Goal: Register for event/course

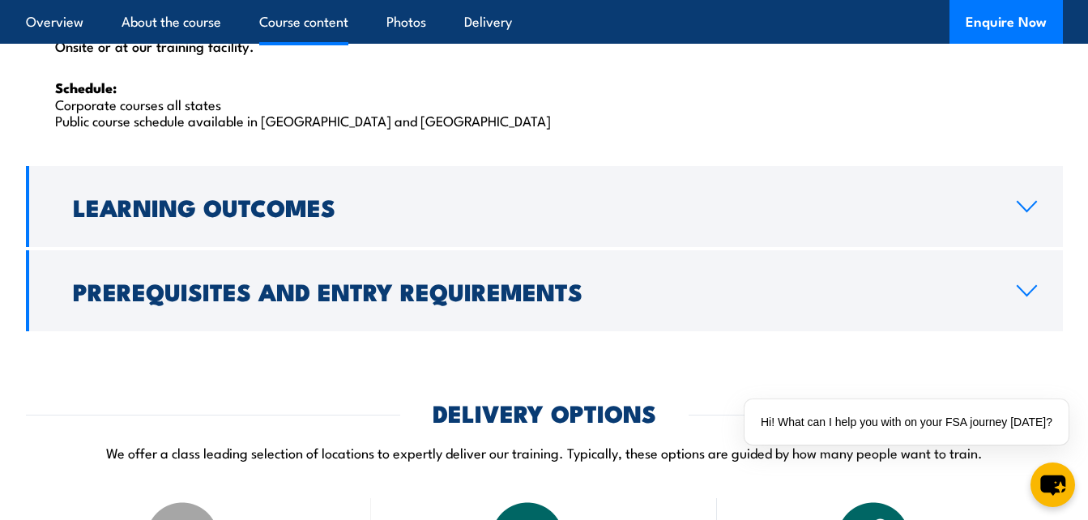
scroll to position [2735, 0]
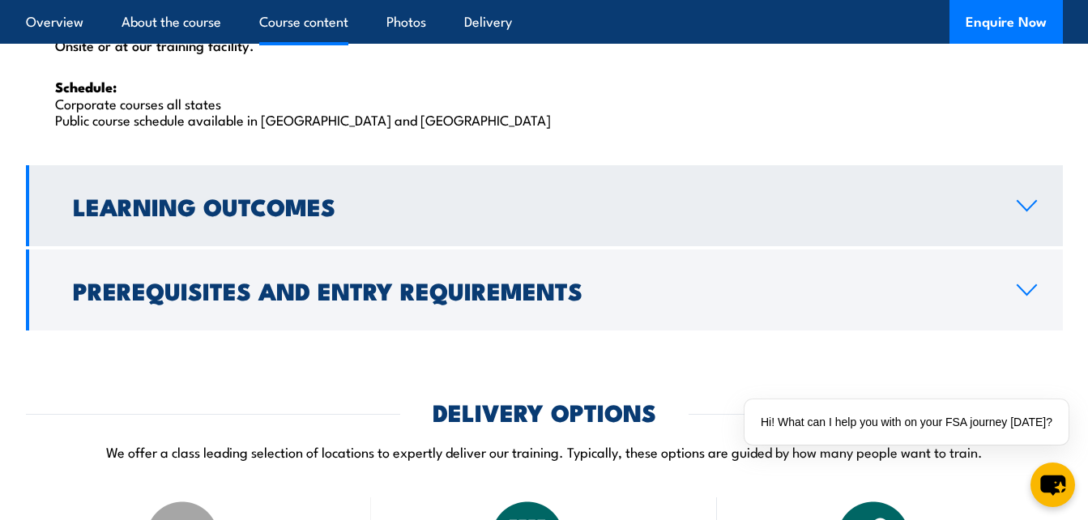
click at [466, 213] on h2 "Learning Outcomes" at bounding box center [532, 205] width 918 height 21
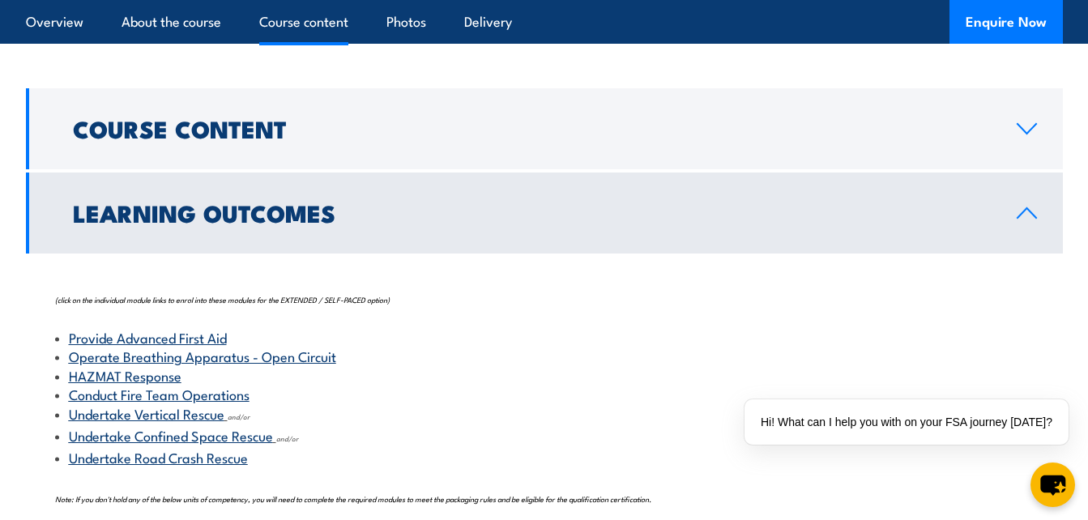
scroll to position [1576, 0]
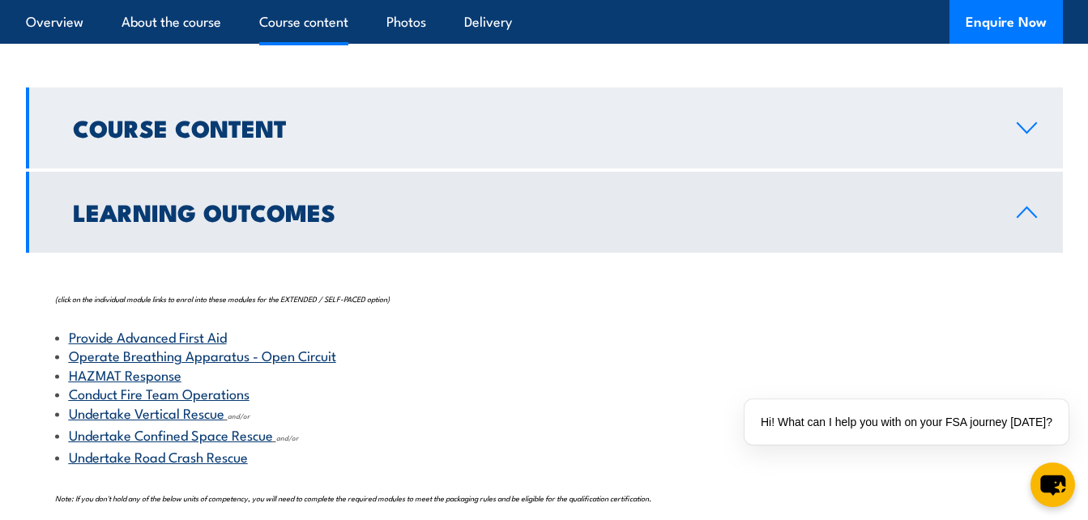
click at [1015, 138] on link "Course Content" at bounding box center [544, 127] width 1037 height 81
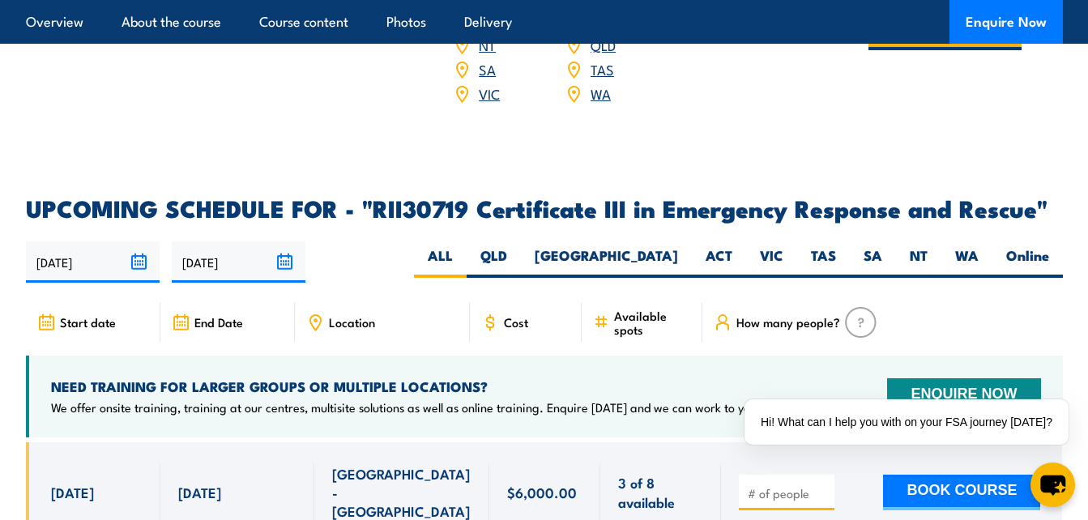
scroll to position [3589, 0]
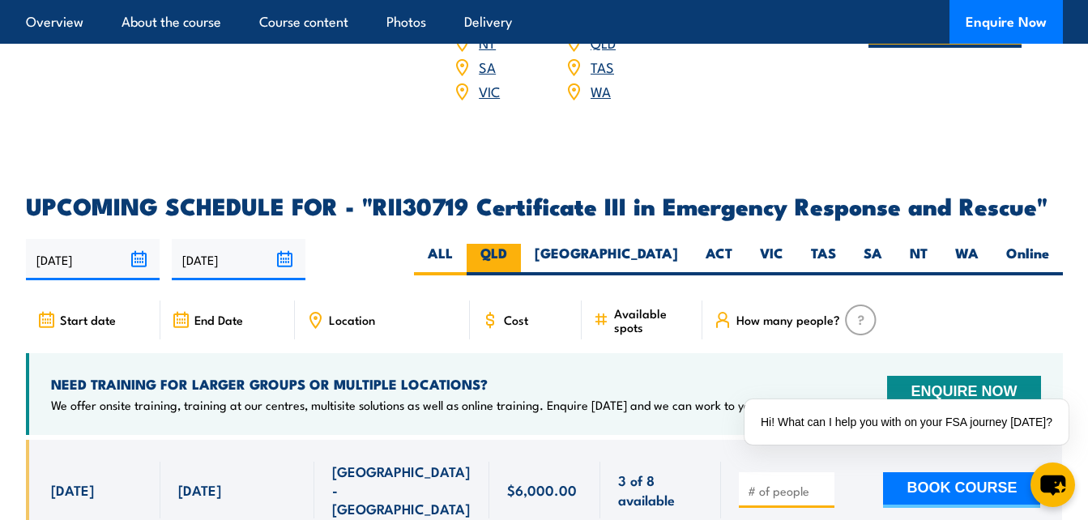
click at [521, 244] on label "QLD" at bounding box center [493, 260] width 54 height 32
click at [518, 244] on input "QLD" at bounding box center [512, 249] width 11 height 11
radio input "true"
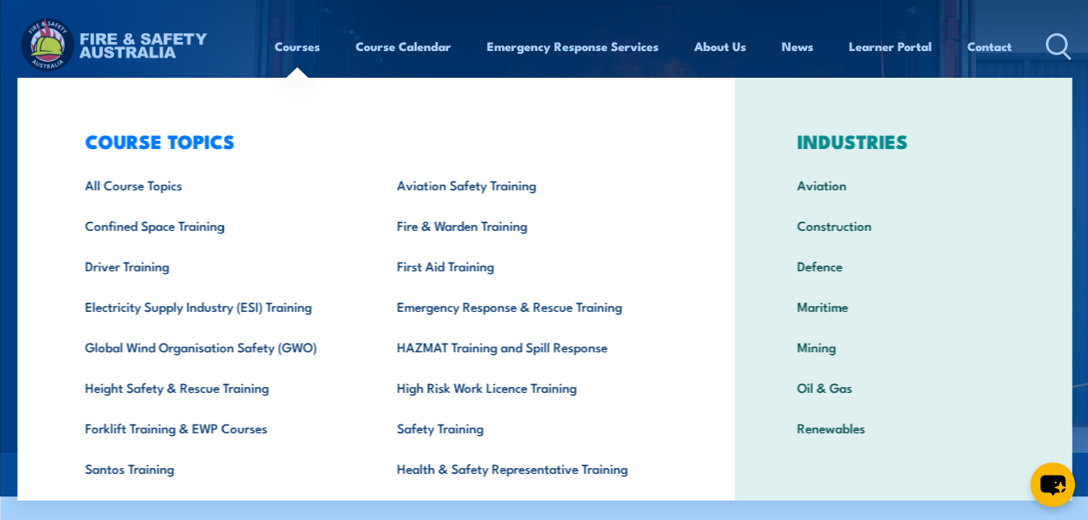
click at [279, 40] on link "Courses" at bounding box center [297, 46] width 45 height 39
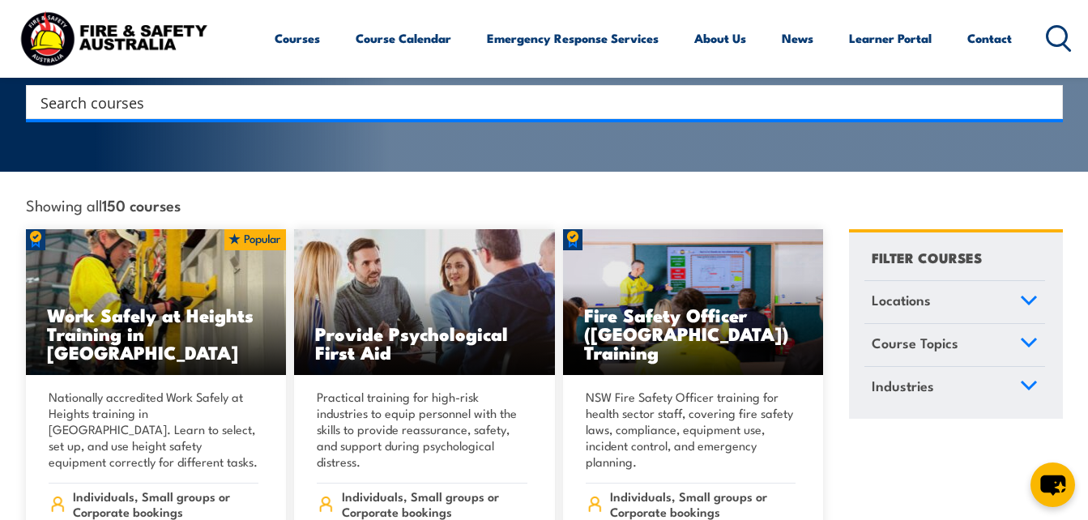
scroll to position [354, 0]
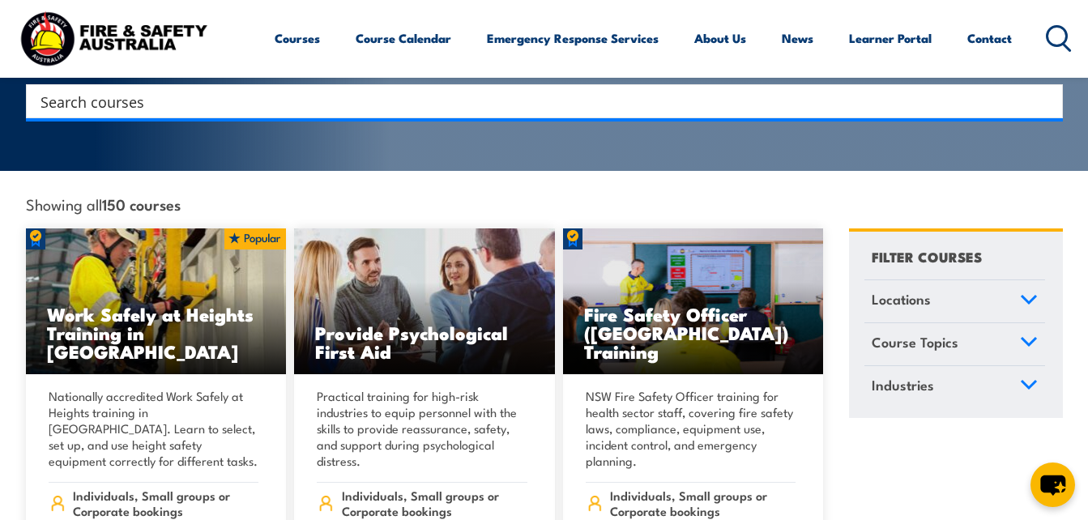
click at [1034, 294] on icon at bounding box center [1029, 299] width 18 height 11
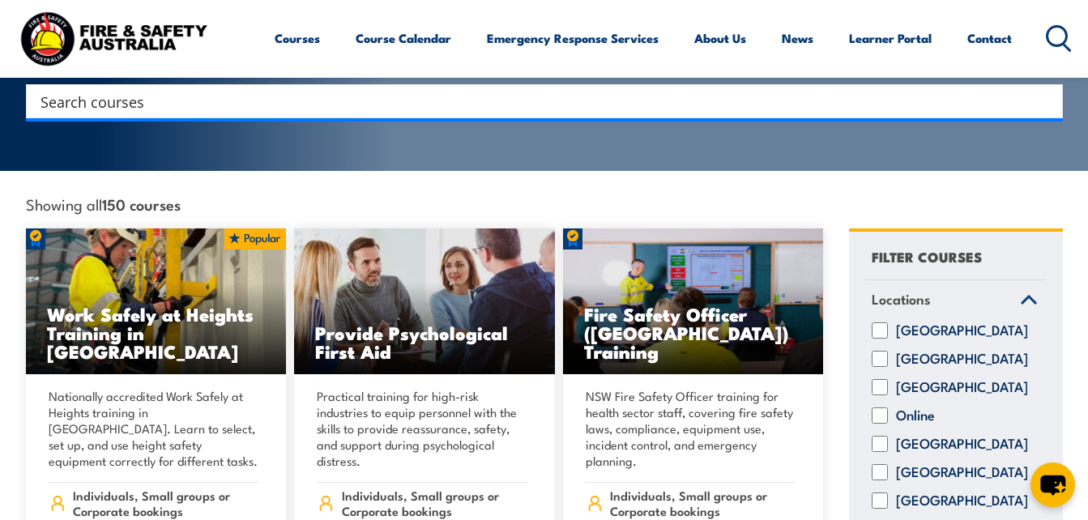
click at [1034, 281] on div "FILTER COURSES Locations Australian Capital Territory New South Wales Northern …" at bounding box center [956, 423] width 214 height 391
click at [1024, 294] on icon at bounding box center [1029, 299] width 18 height 11
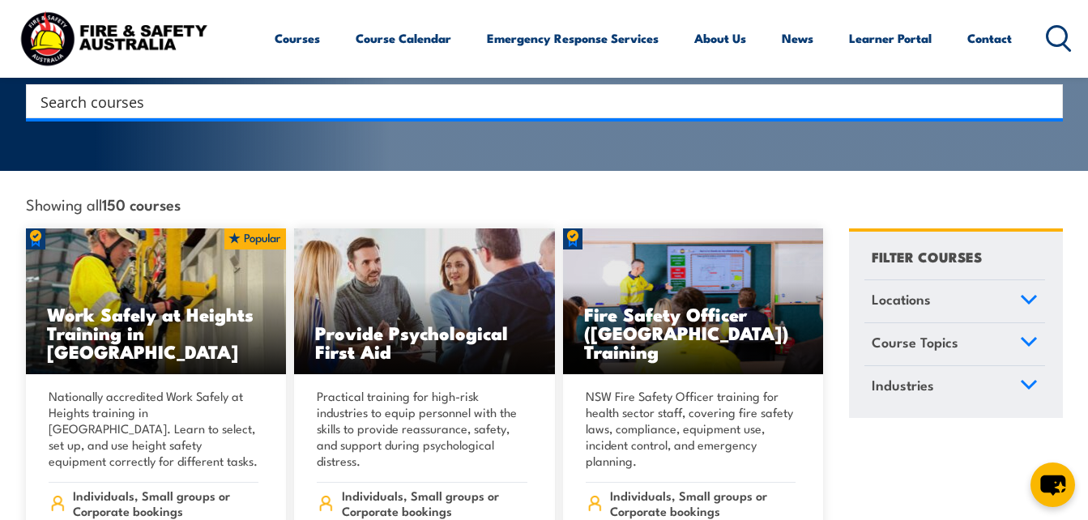
click at [1031, 336] on icon at bounding box center [1029, 341] width 18 height 11
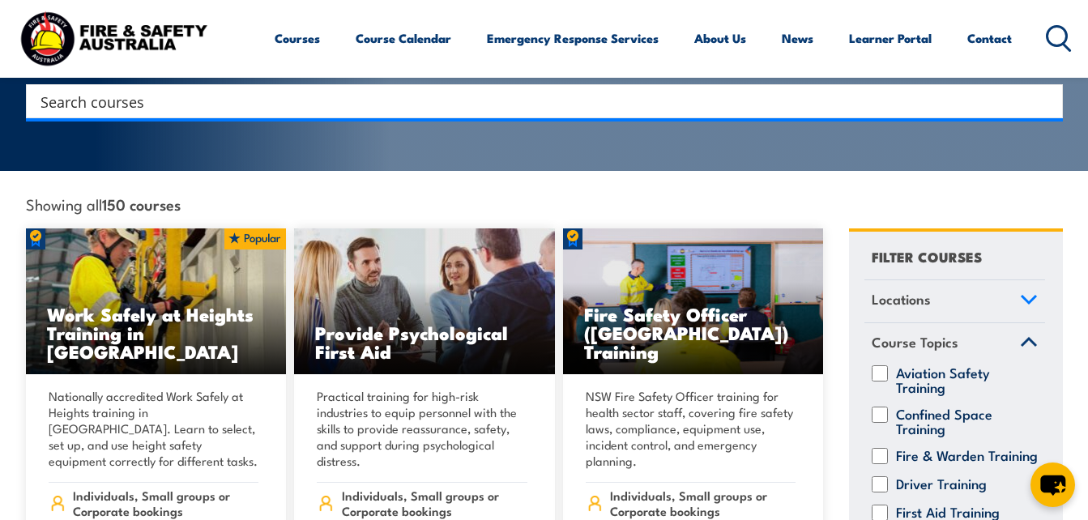
click at [1031, 326] on link "Course Topics" at bounding box center [954, 344] width 181 height 42
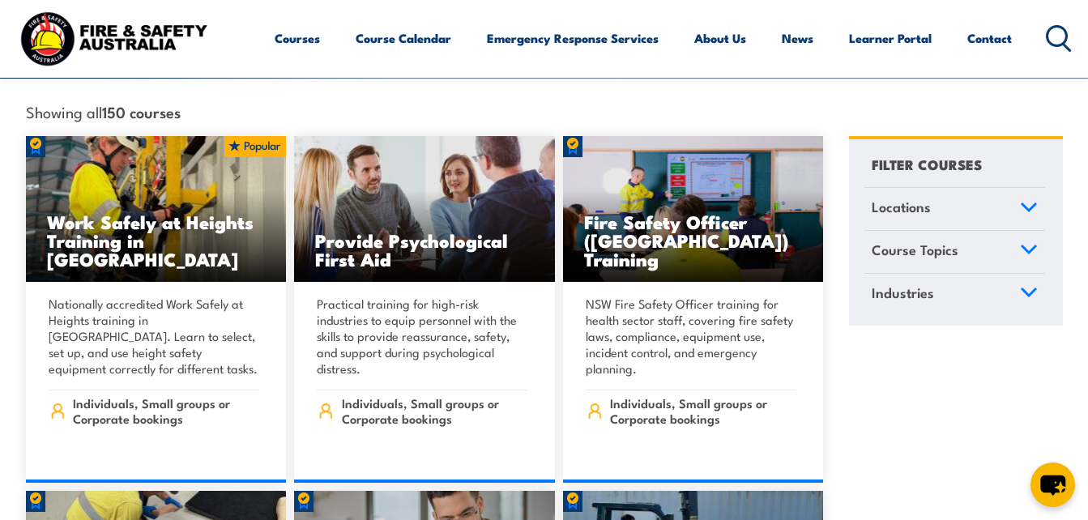
scroll to position [447, 0]
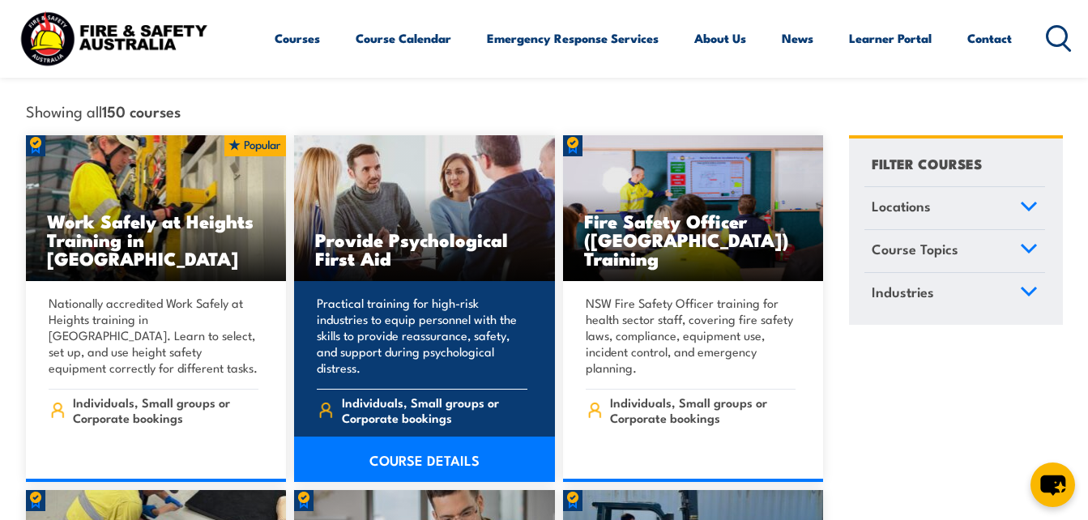
click at [445, 437] on link "COURSE DETAILS" at bounding box center [424, 459] width 261 height 45
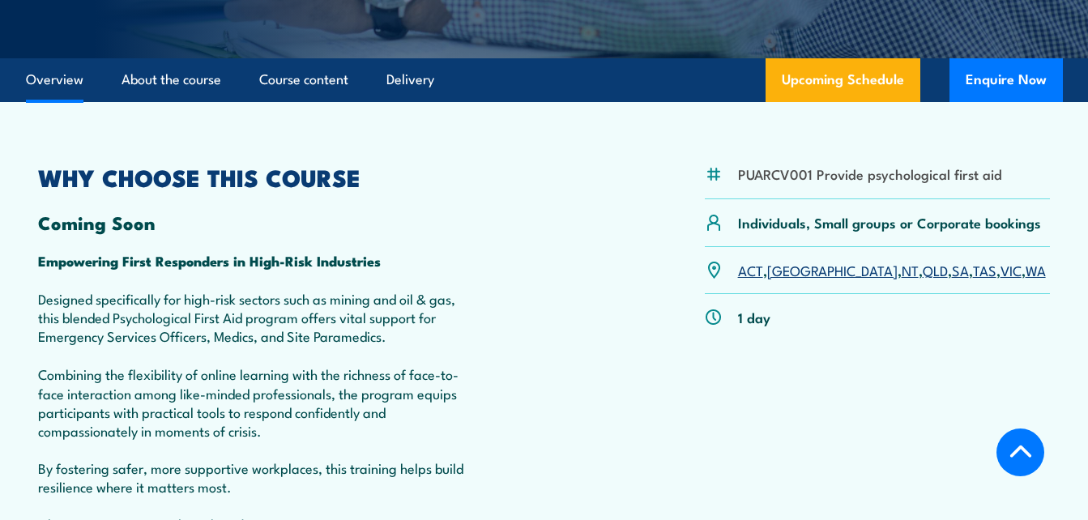
click at [922, 279] on link "QLD" at bounding box center [934, 269] width 25 height 19
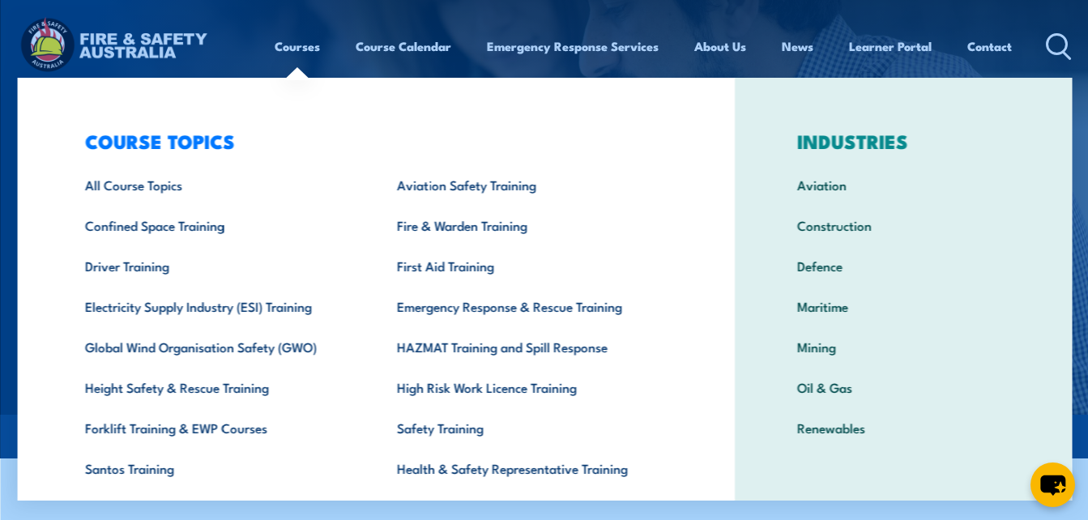
click at [290, 53] on link "Courses" at bounding box center [297, 46] width 45 height 39
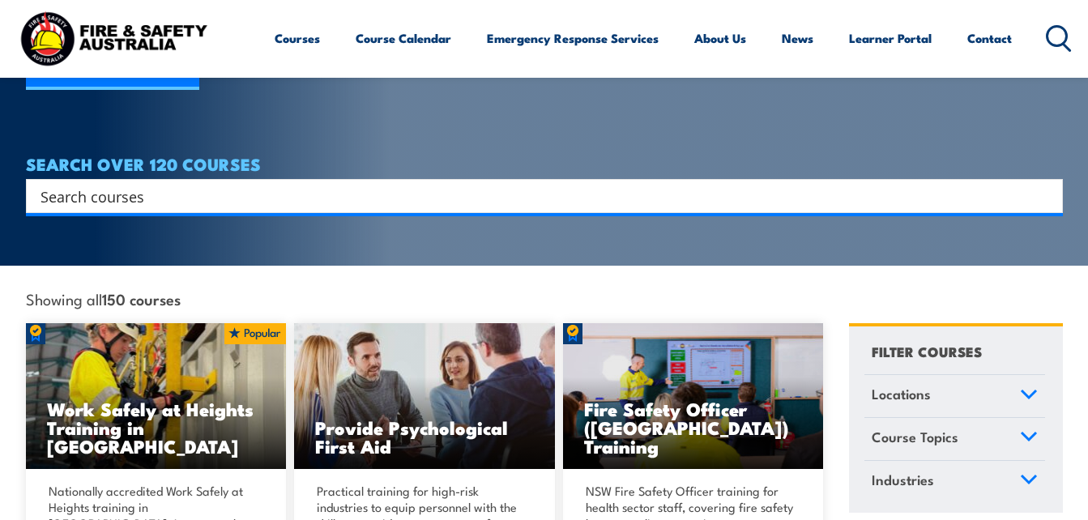
scroll to position [260, 0]
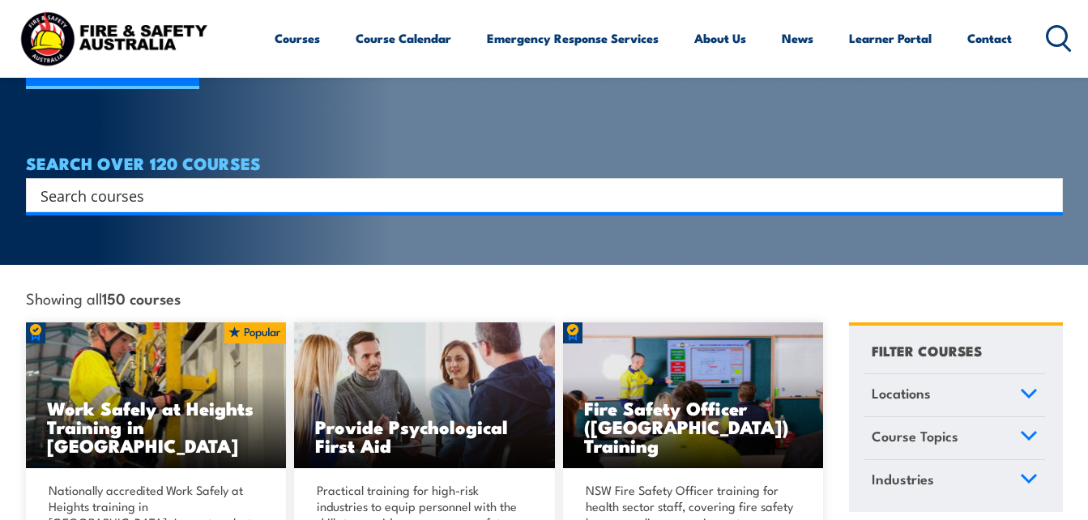
click at [1032, 390] on icon at bounding box center [1028, 393] width 15 height 7
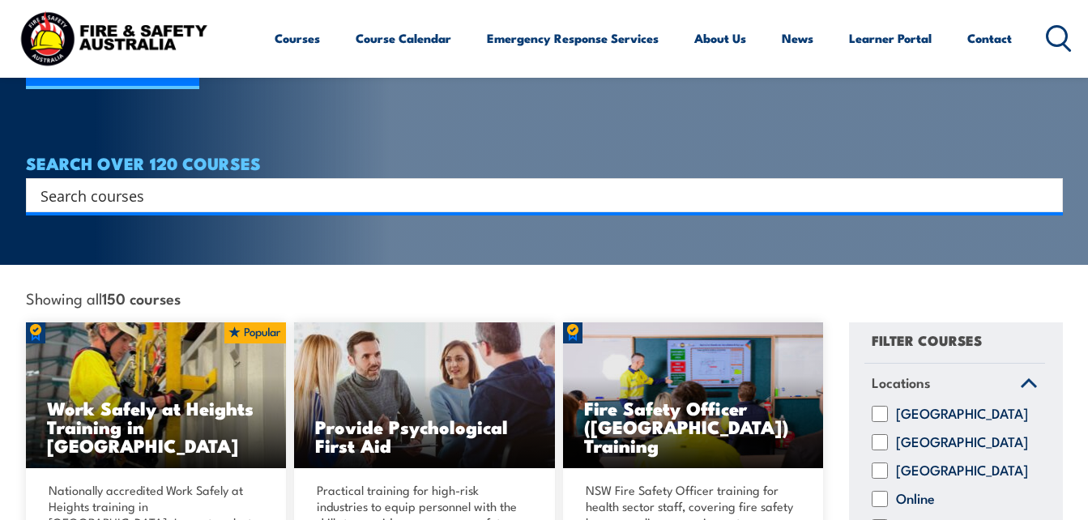
scroll to position [78, 0]
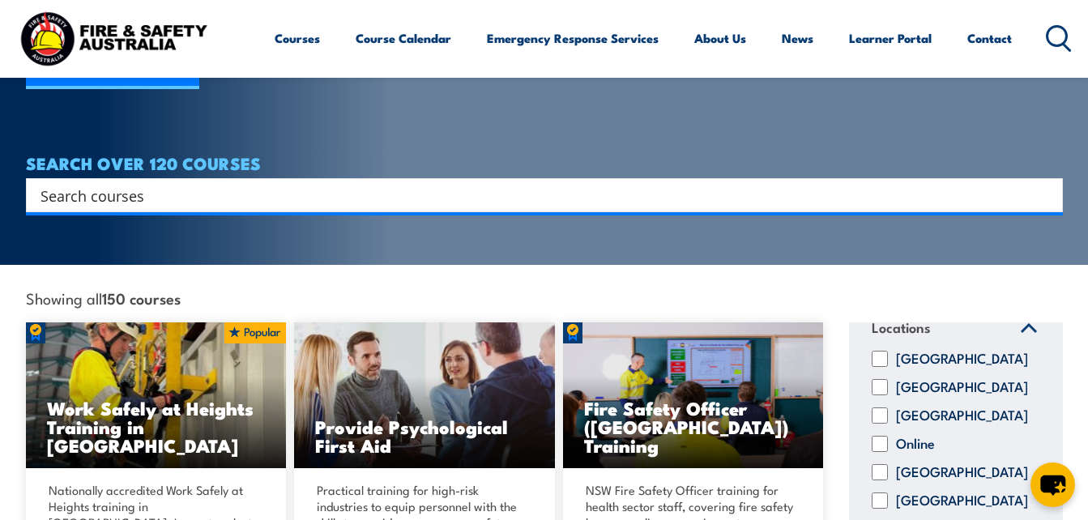
click at [880, 436] on input "Online" at bounding box center [879, 444] width 16 height 16
checkbox input "true"
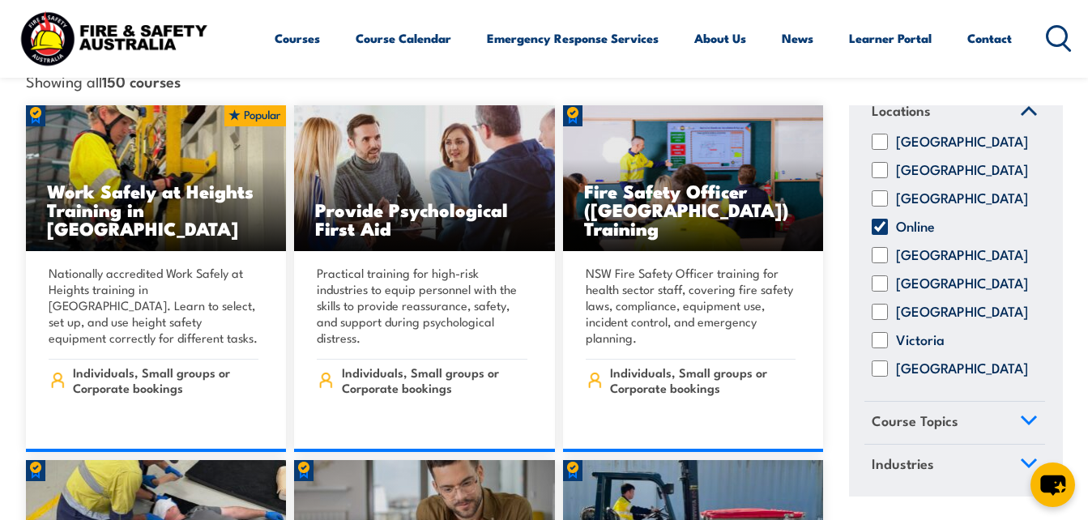
scroll to position [478, 0]
